Goal: Task Accomplishment & Management: Use online tool/utility

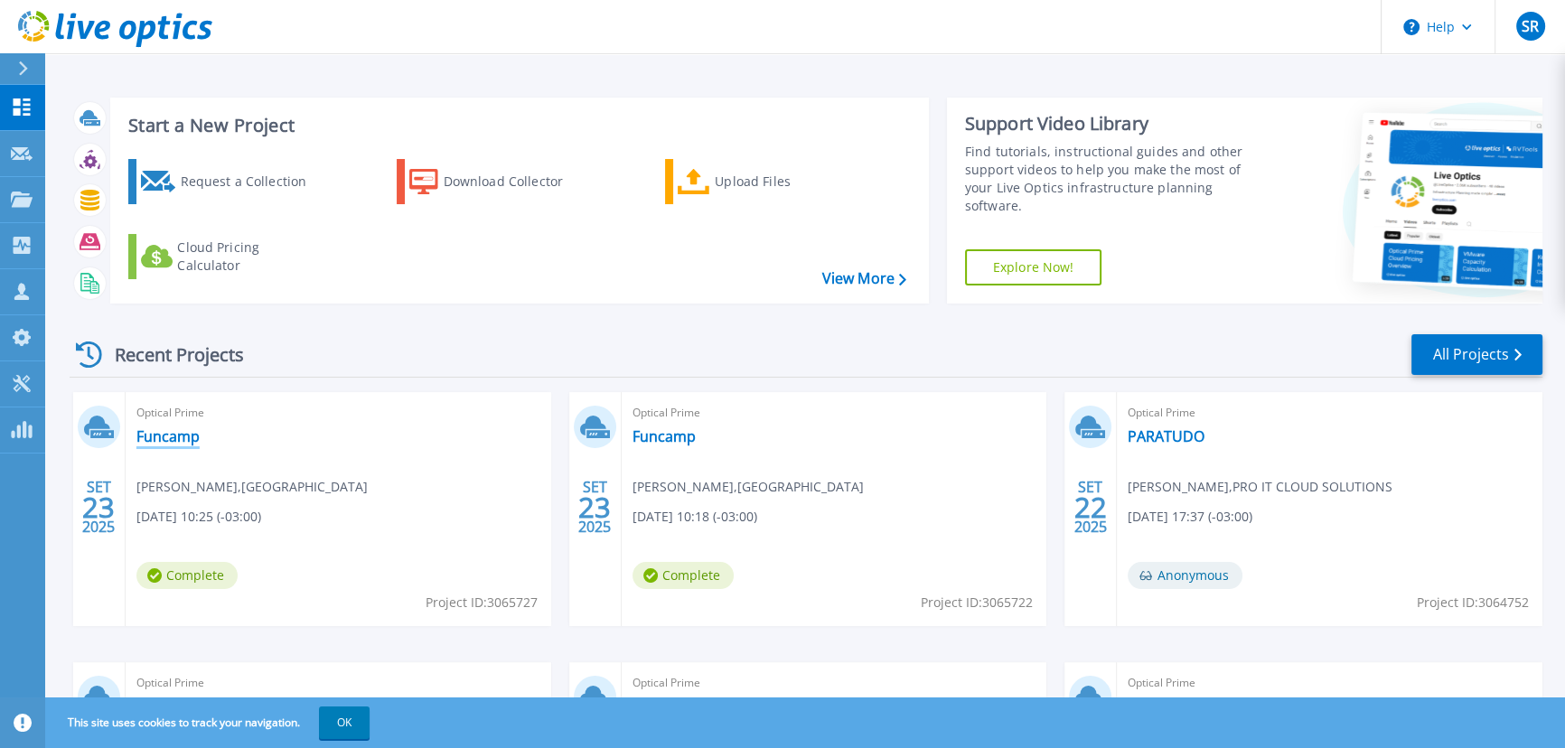
drag, startPoint x: 181, startPoint y: 433, endPoint x: 267, endPoint y: 435, distance: 85.9
click at [181, 433] on link "Funcamp" at bounding box center [167, 436] width 63 height 18
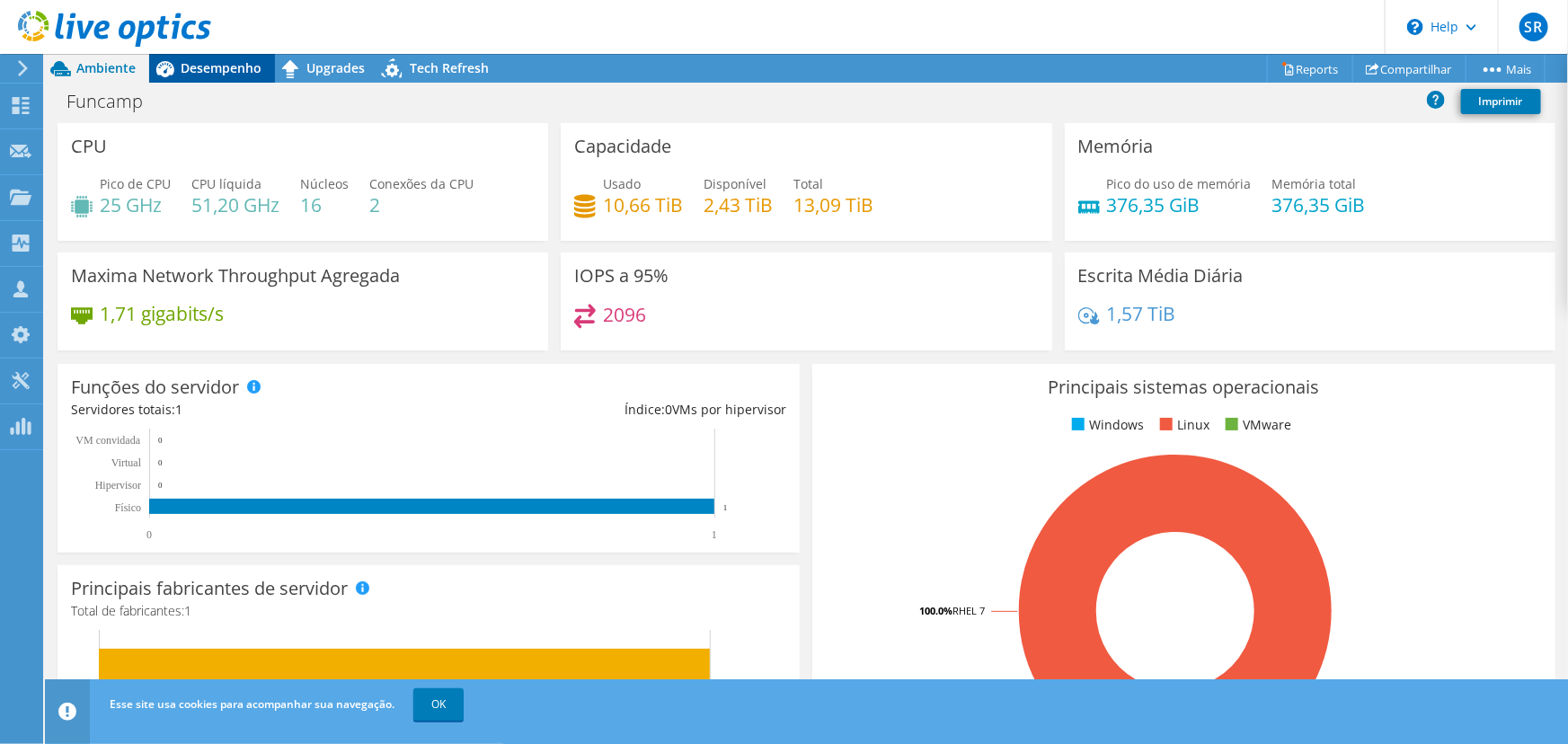
click at [241, 64] on span "Desempenho" at bounding box center [221, 68] width 81 height 17
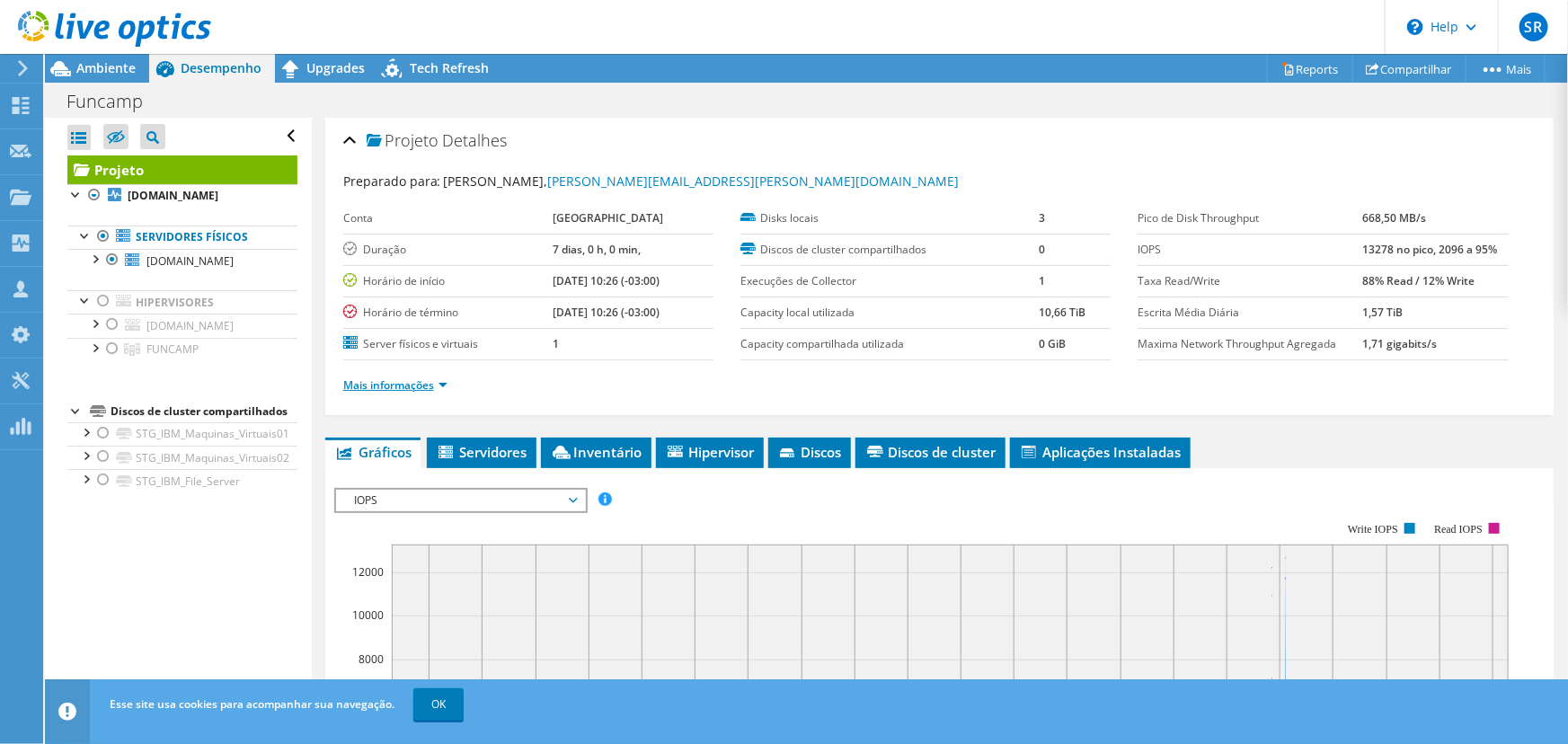
click at [419, 386] on link "Mais informações" at bounding box center [395, 385] width 104 height 15
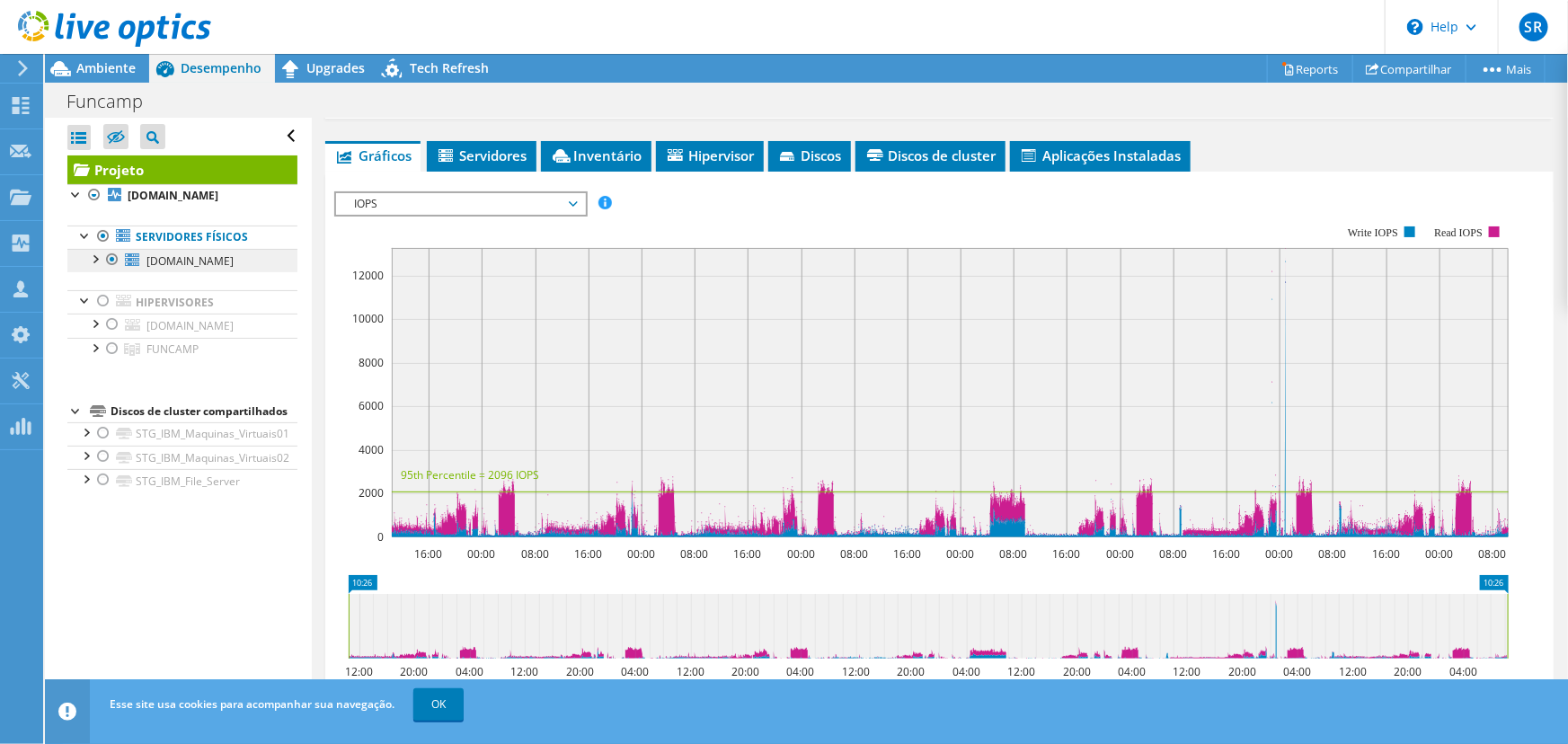
scroll to position [572, 0]
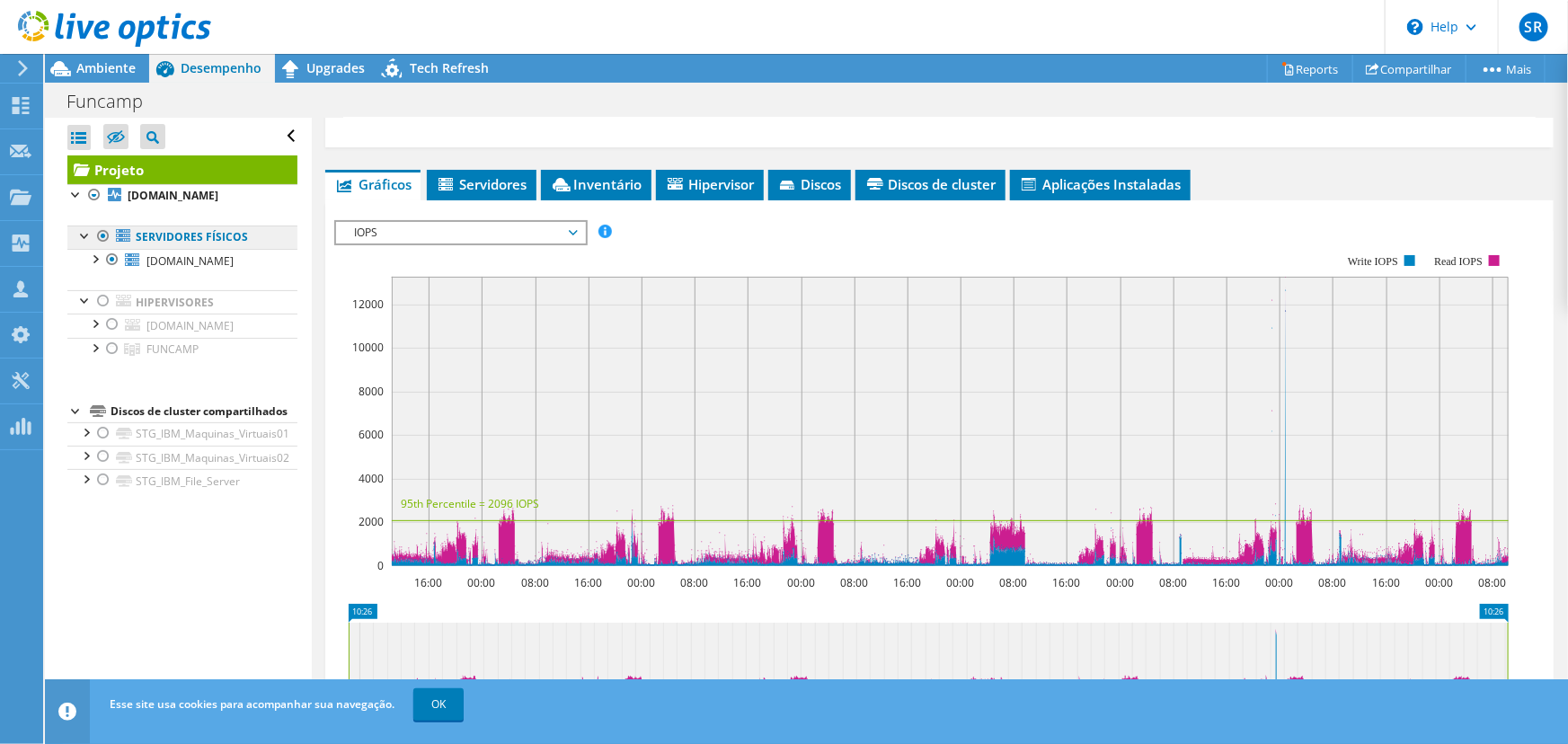
click at [185, 237] on link "Servidores físicos" at bounding box center [182, 237] width 230 height 23
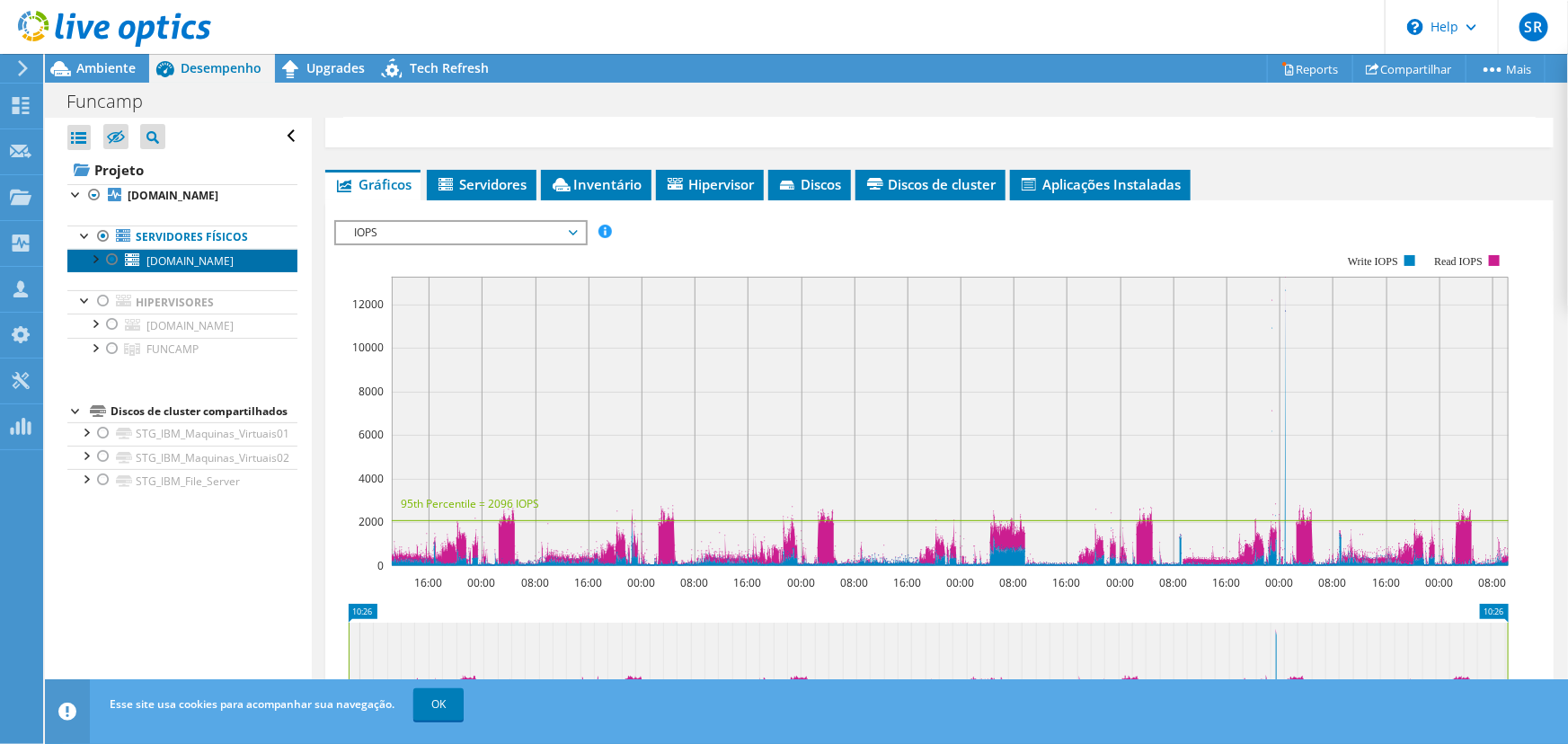
click at [213, 262] on span "[DOMAIN_NAME]" at bounding box center [190, 261] width 87 height 15
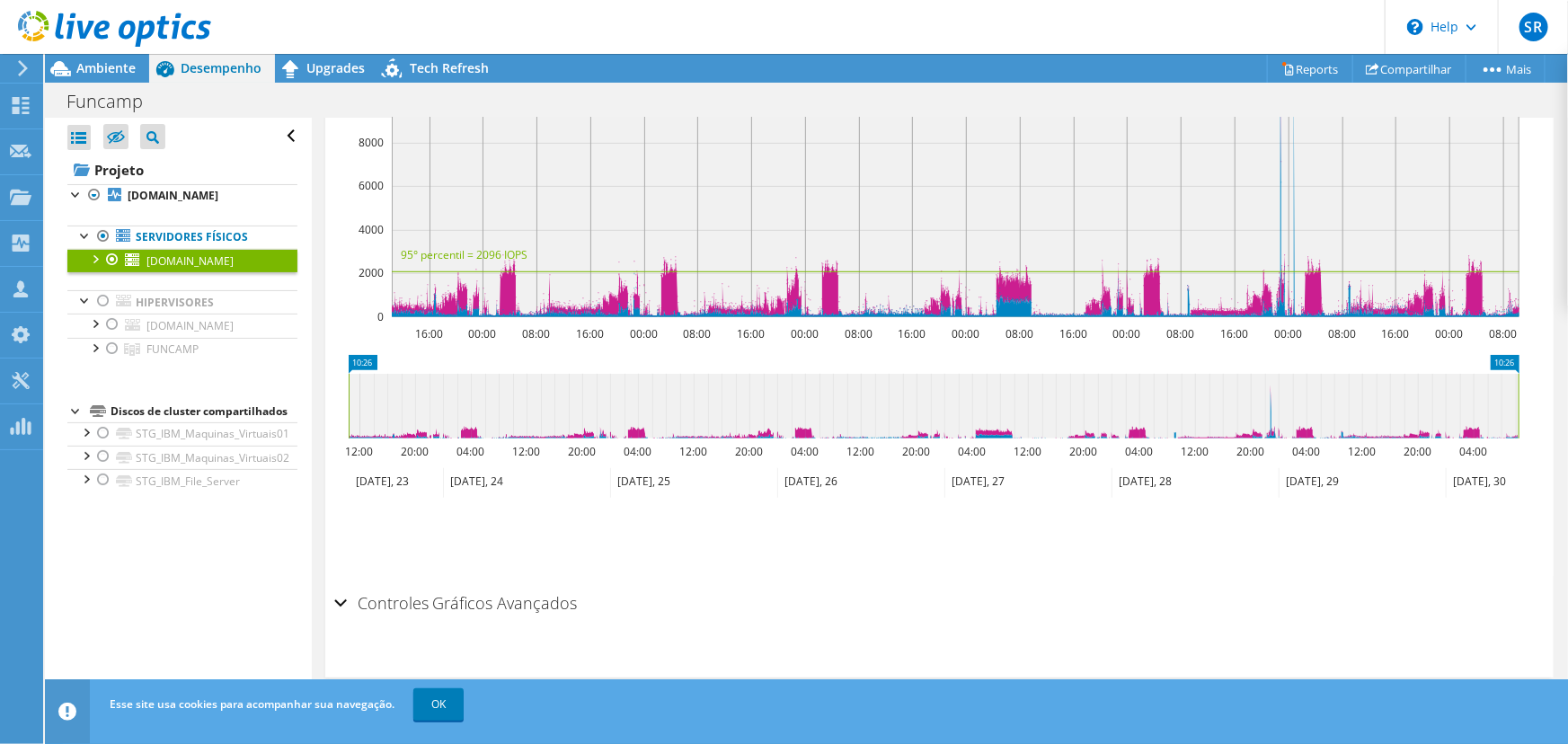
scroll to position [171, 0]
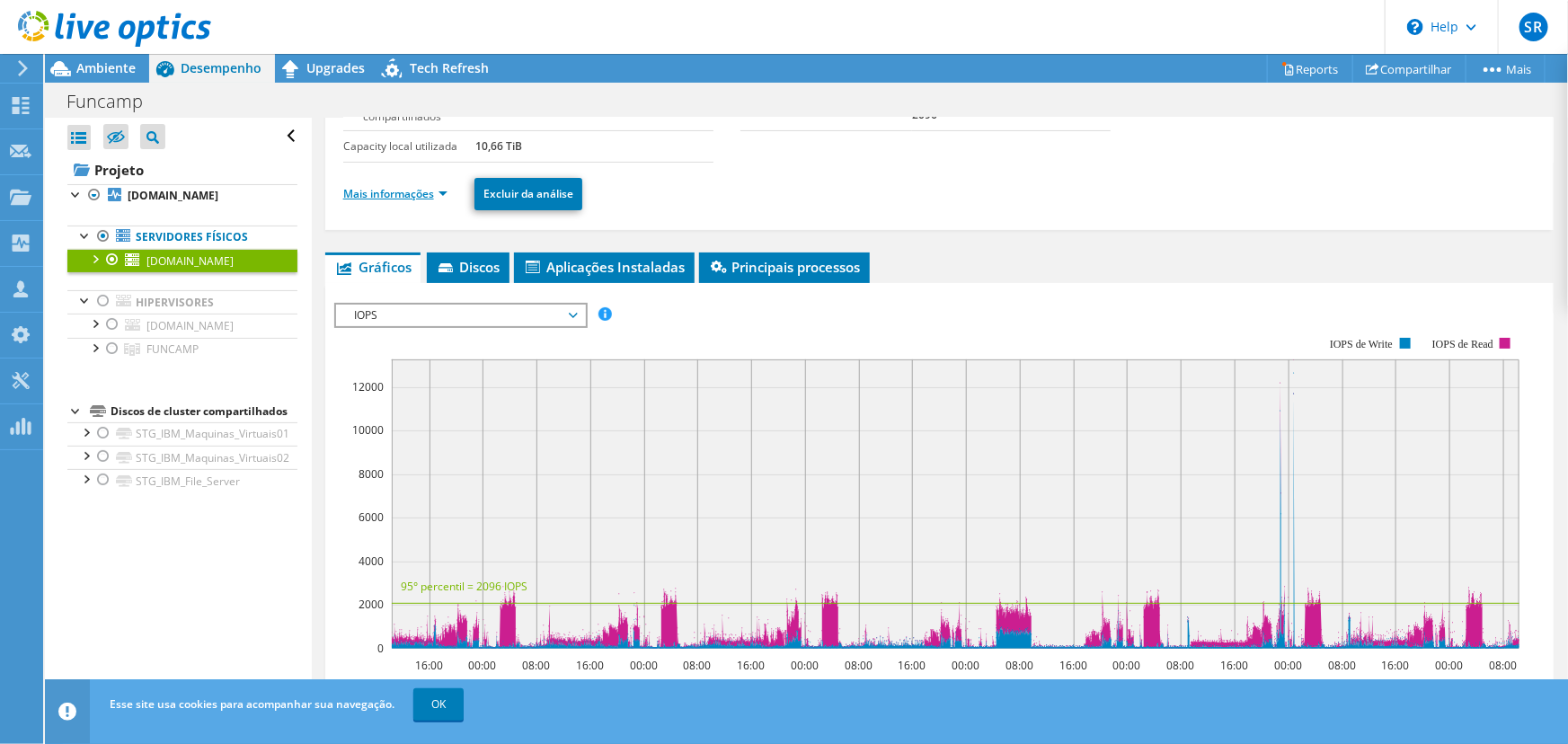
click at [410, 189] on link "Mais informações" at bounding box center [395, 193] width 104 height 15
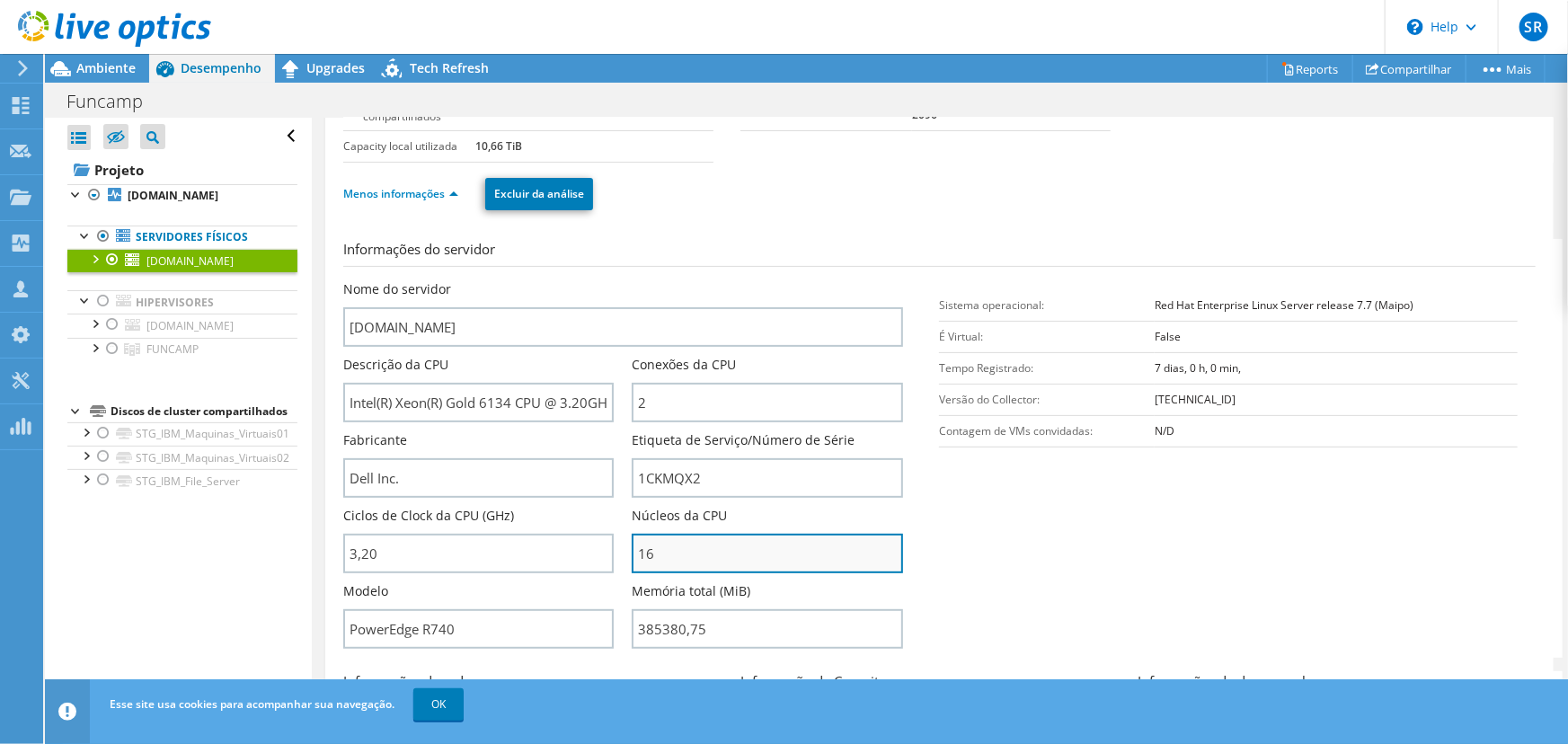
click at [707, 556] on input "16" at bounding box center [767, 554] width 271 height 40
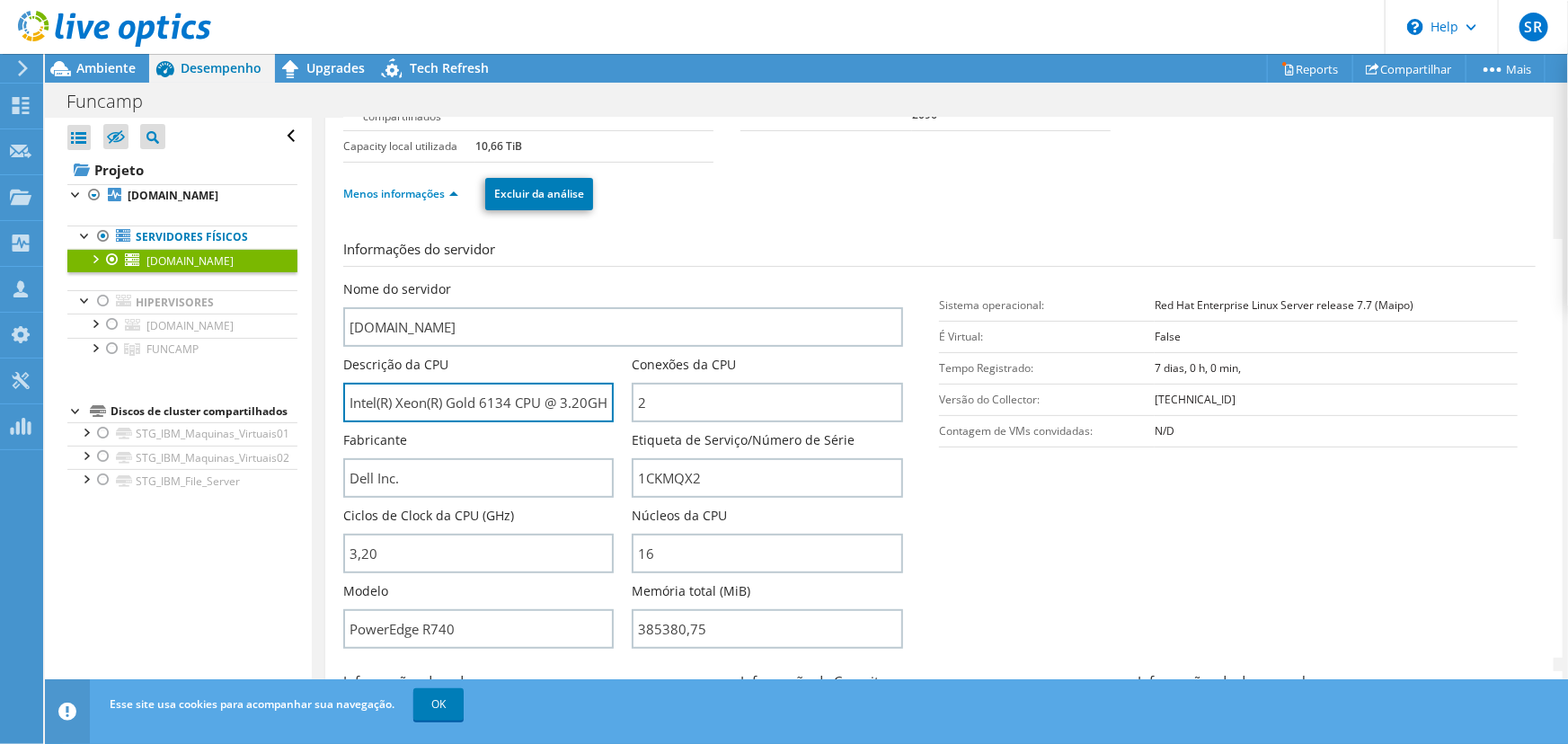
scroll to position [0, 9]
click at [619, 408] on div "Descrição da CPU Intel(R) Xeon(R) Gold 6134 CPU @ 3.20GHz" at bounding box center [487, 389] width 289 height 67
click at [671, 267] on section "Informações do servidor Nome do servidor [DOMAIN_NAME] Descrição da CPU Intel(R…" at bounding box center [944, 448] width 1201 height 419
click at [96, 61] on span "Ambiente" at bounding box center [106, 68] width 60 height 17
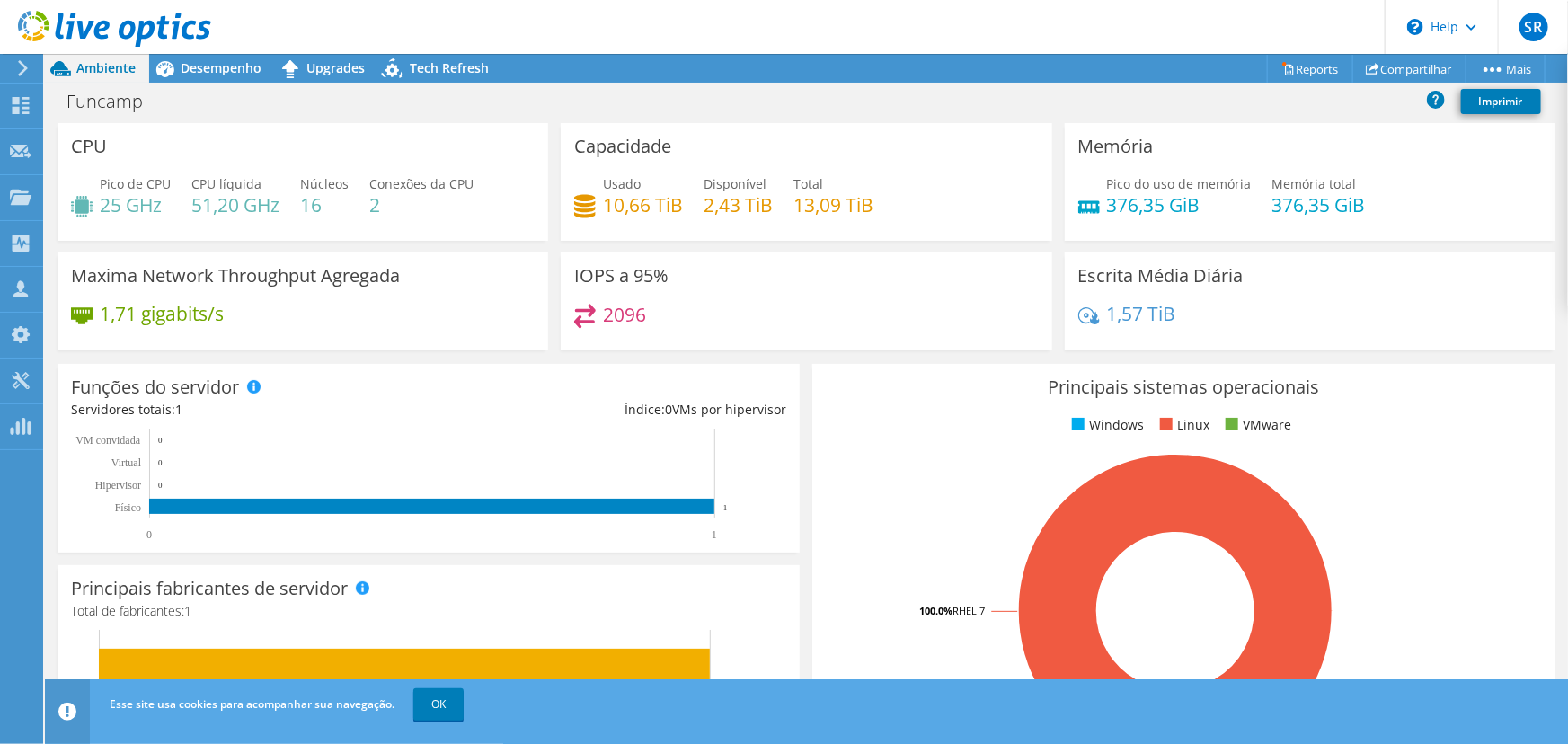
drag, startPoint x: 373, startPoint y: 203, endPoint x: 386, endPoint y: 207, distance: 13.6
click at [377, 204] on h4 "2" at bounding box center [421, 205] width 104 height 20
click at [395, 199] on h4 "2" at bounding box center [421, 205] width 104 height 20
